Goal: Find specific page/section: Find specific page/section

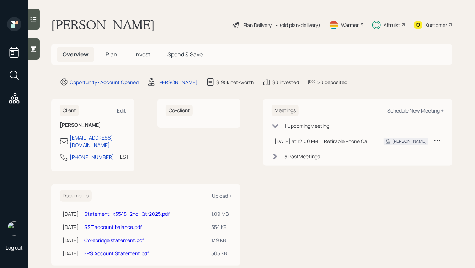
click at [440, 28] on div "Kustomer" at bounding box center [433, 25] width 38 height 16
